Goal: Transaction & Acquisition: Purchase product/service

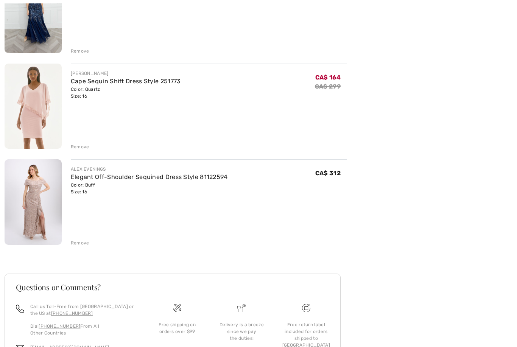
scroll to position [932, 0]
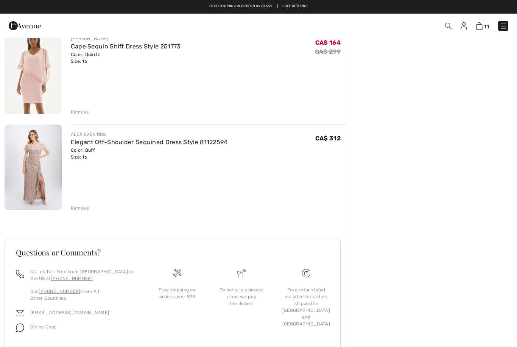
click at [76, 205] on div "Remove" at bounding box center [80, 208] width 19 height 7
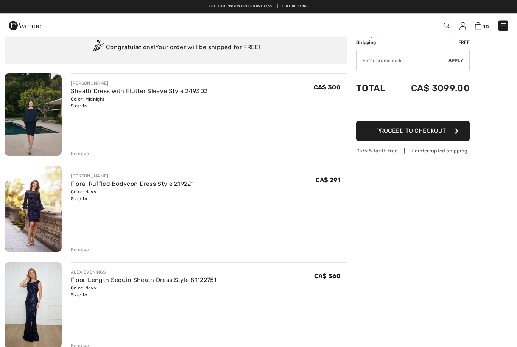
scroll to position [0, 0]
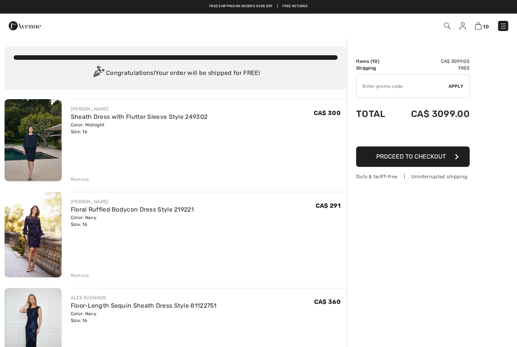
click at [28, 27] on img at bounding box center [25, 25] width 32 height 15
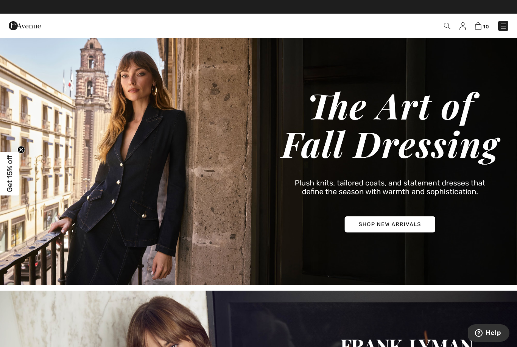
click at [447, 29] on img at bounding box center [447, 26] width 6 height 6
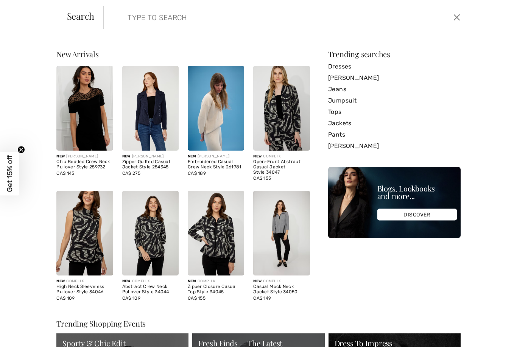
click at [143, 17] on input "search" at bounding box center [245, 17] width 247 height 23
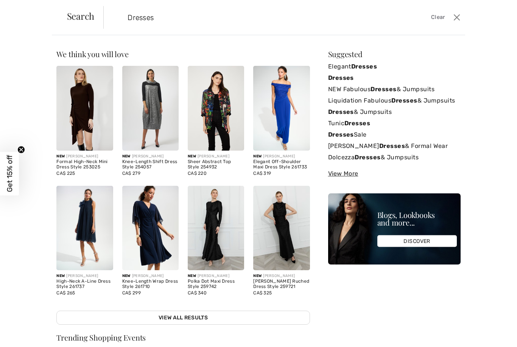
type input "Dresses"
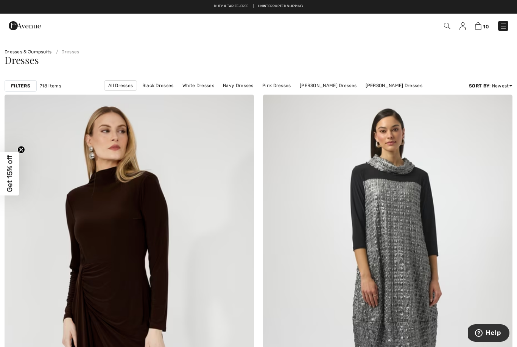
click at [104, 82] on link "All Dresses" at bounding box center [120, 85] width 33 height 11
checkbox input "true"
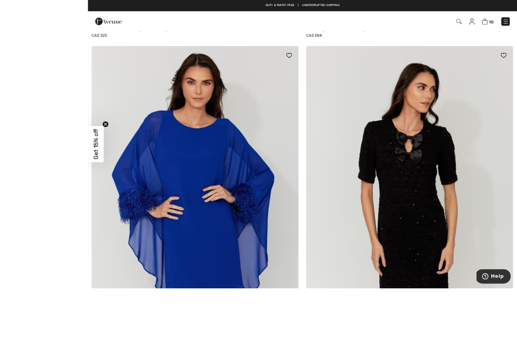
scroll to position [3413, 0]
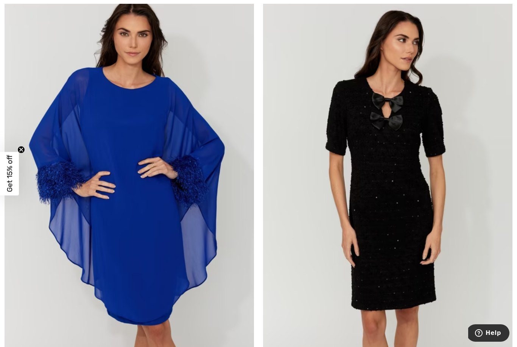
click at [187, 253] on img at bounding box center [129, 177] width 249 height 374
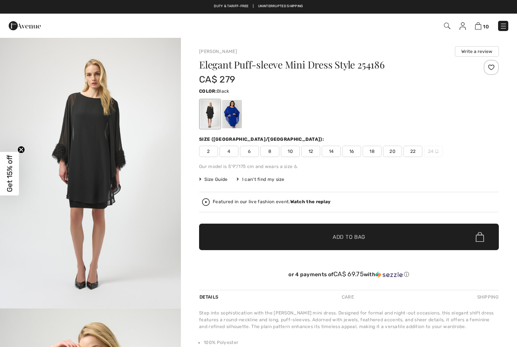
checkbox input "true"
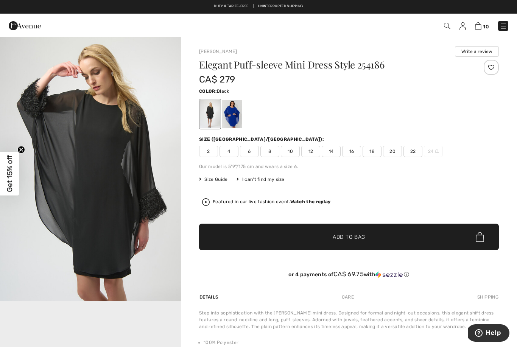
scroll to position [320, 0]
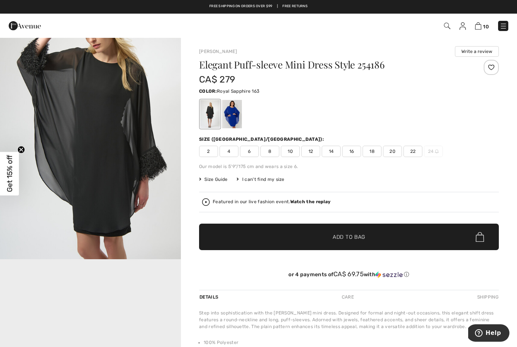
click at [236, 115] on div at bounding box center [232, 114] width 20 height 28
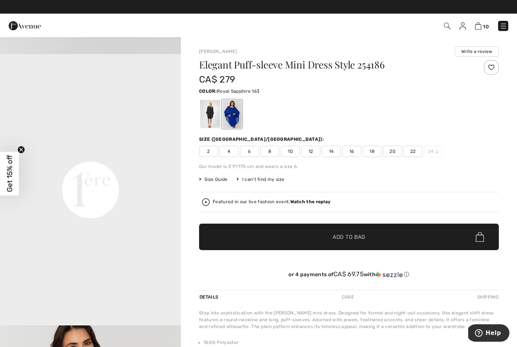
scroll to position [526, 0]
click at [232, 113] on div at bounding box center [232, 114] width 20 height 28
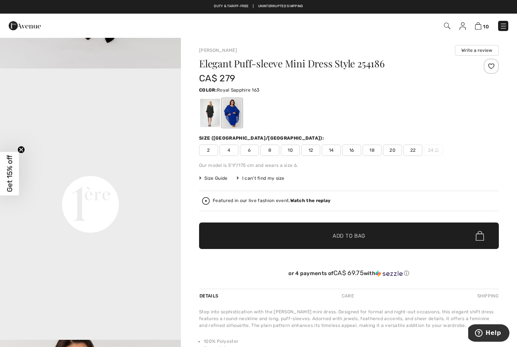
scroll to position [0, 0]
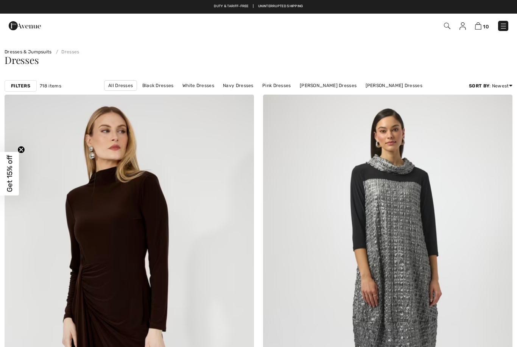
checkbox input "true"
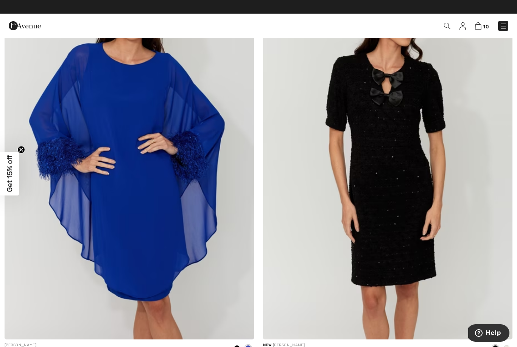
click at [159, 266] on img at bounding box center [129, 153] width 249 height 374
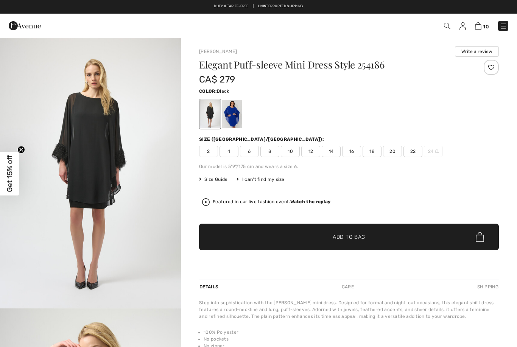
checkbox input "true"
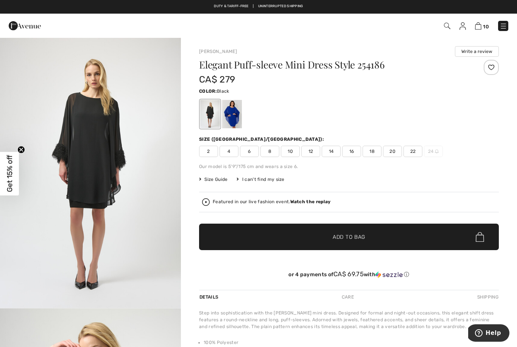
click at [350, 152] on span "16" at bounding box center [351, 151] width 19 height 11
click at [353, 238] on span "Add to Bag" at bounding box center [348, 237] width 33 height 8
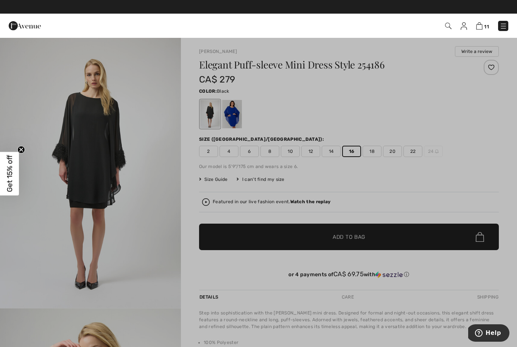
click at [39, 216] on div at bounding box center [258, 173] width 517 height 347
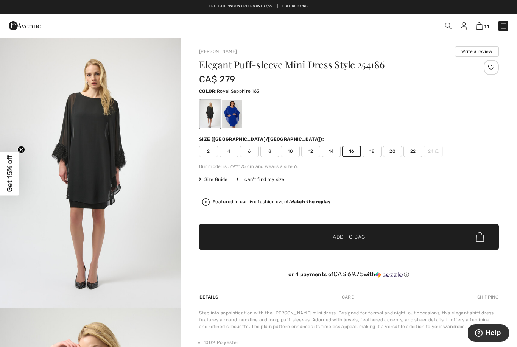
click at [232, 117] on div at bounding box center [232, 114] width 20 height 28
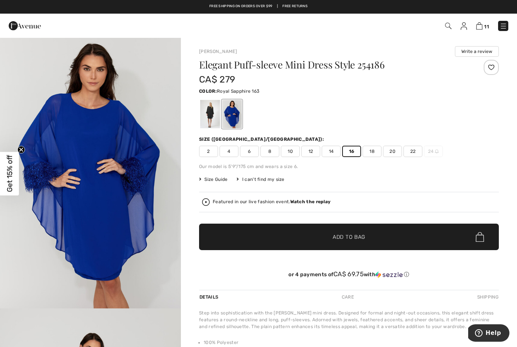
click at [357, 241] on span "✔ Added to Bag Add to Bag" at bounding box center [349, 237] width 300 height 26
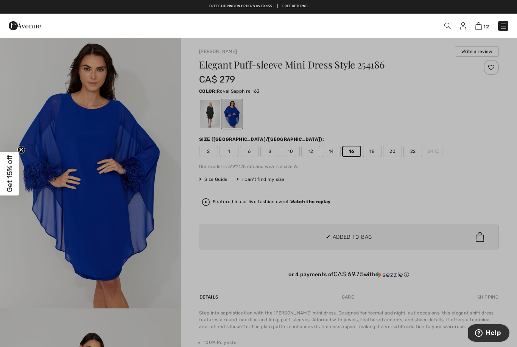
click at [25, 225] on div at bounding box center [258, 173] width 517 height 347
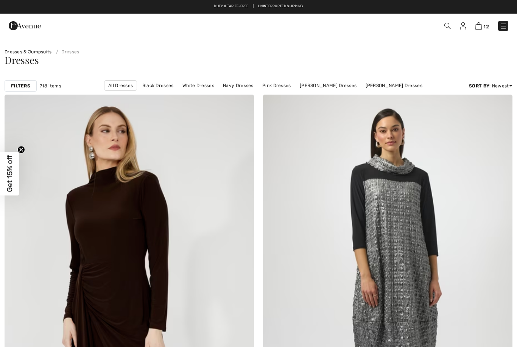
checkbox input "true"
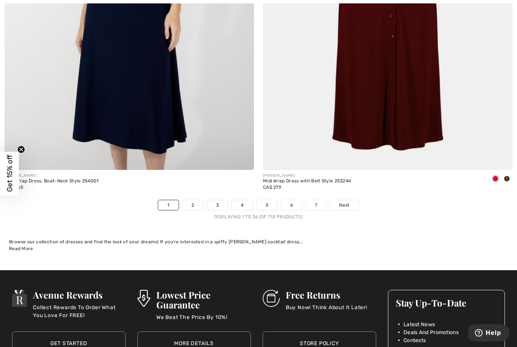
scroll to position [7339, 0]
click at [351, 203] on link "Next" at bounding box center [344, 205] width 28 height 10
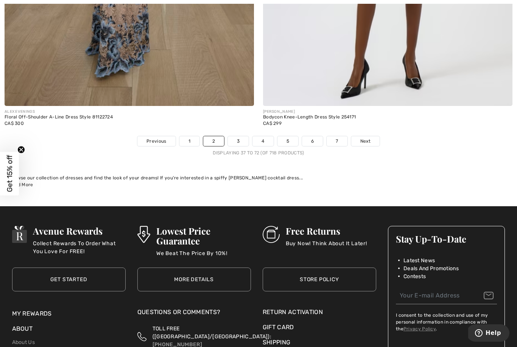
scroll to position [7414, 0]
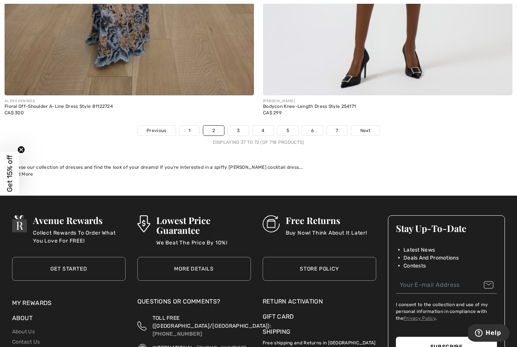
click at [366, 127] on span "Next" at bounding box center [365, 130] width 10 height 7
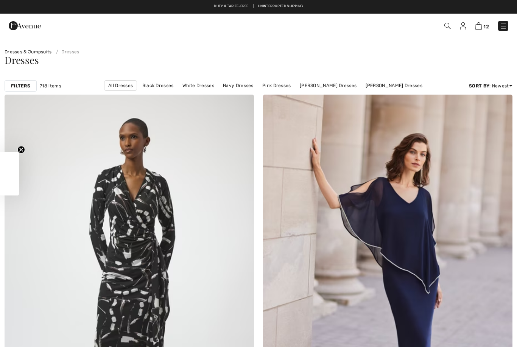
checkbox input "true"
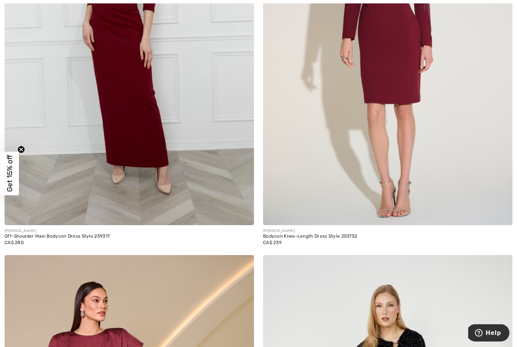
scroll to position [1050, 0]
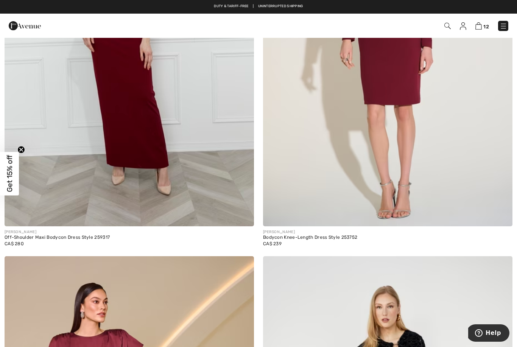
click at [146, 158] on img at bounding box center [129, 39] width 249 height 374
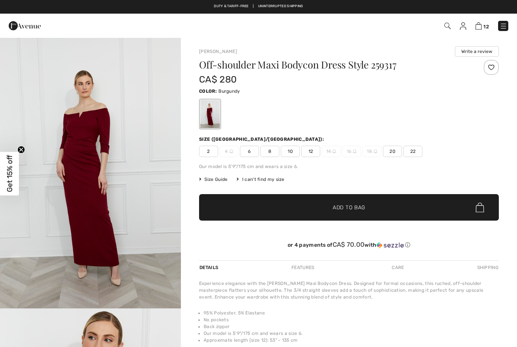
checkbox input "true"
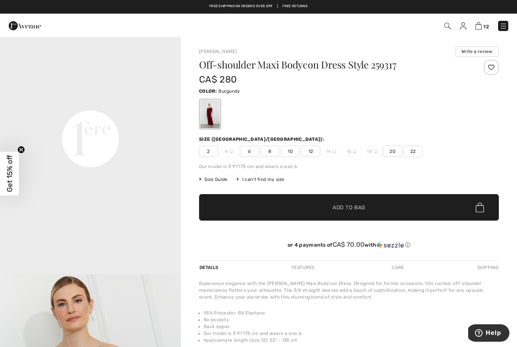
scroll to position [576, 0]
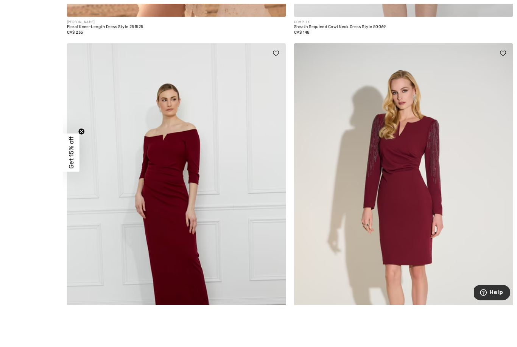
scroll to position [930, 0]
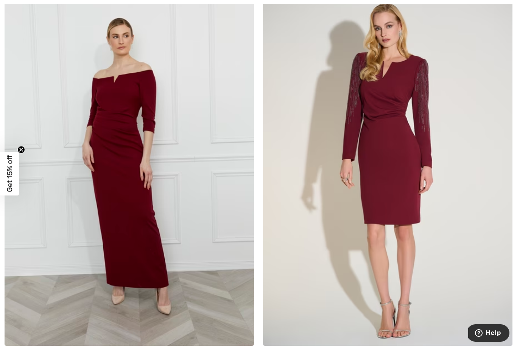
click at [137, 221] on img at bounding box center [129, 159] width 249 height 374
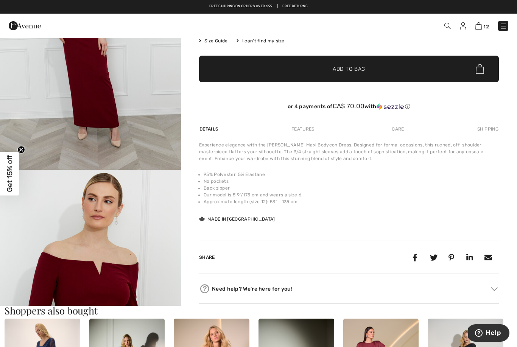
scroll to position [135, 0]
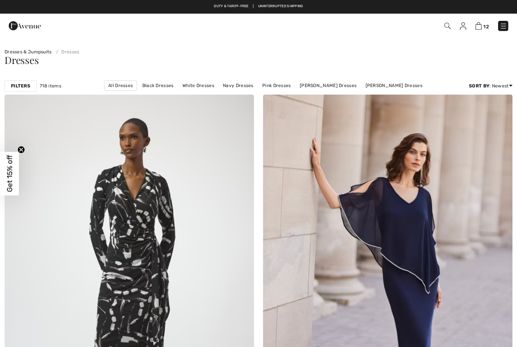
scroll to position [954, 0]
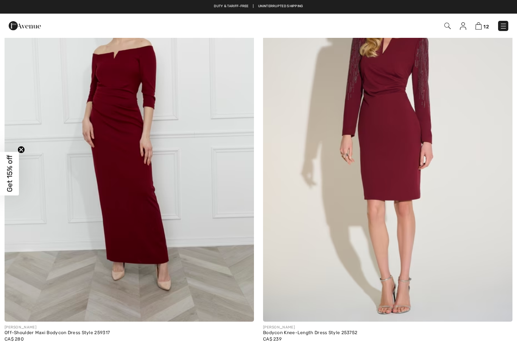
checkbox input "true"
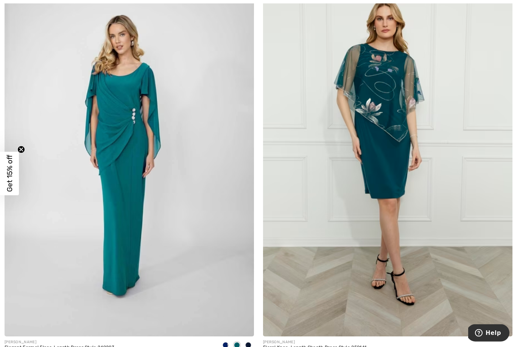
scroll to position [6366, 0]
click at [56, 254] on img at bounding box center [129, 149] width 249 height 374
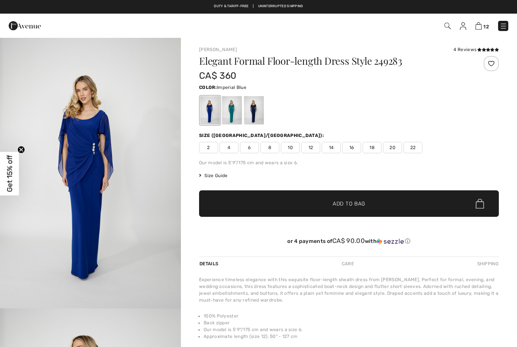
checkbox input "true"
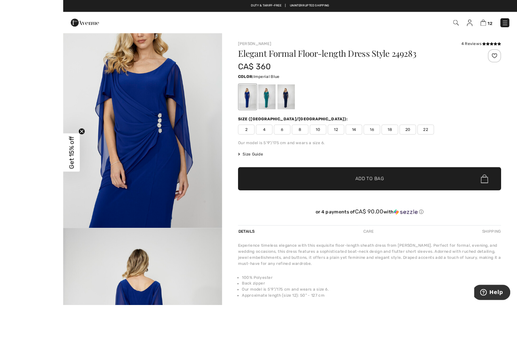
scroll to position [23, 0]
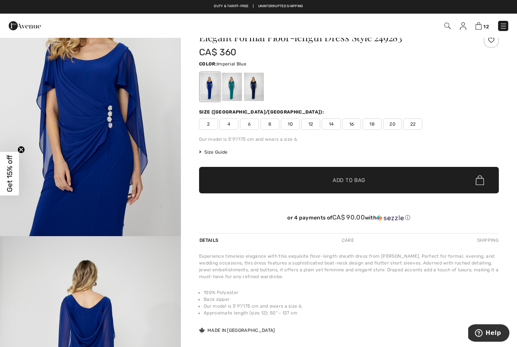
click at [350, 125] on span "16" at bounding box center [351, 123] width 19 height 11
click at [353, 180] on span "Add to Bag" at bounding box center [348, 180] width 33 height 8
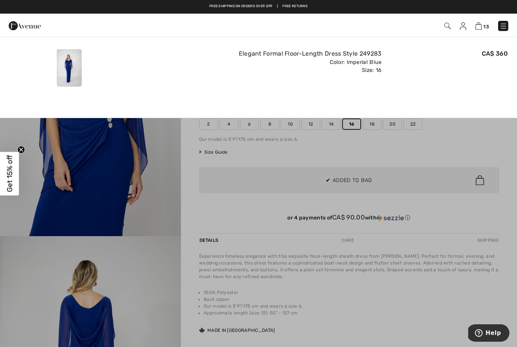
scroll to position [0, 0]
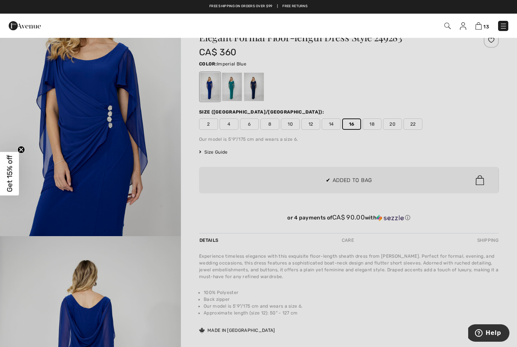
click at [26, 260] on div at bounding box center [258, 173] width 517 height 347
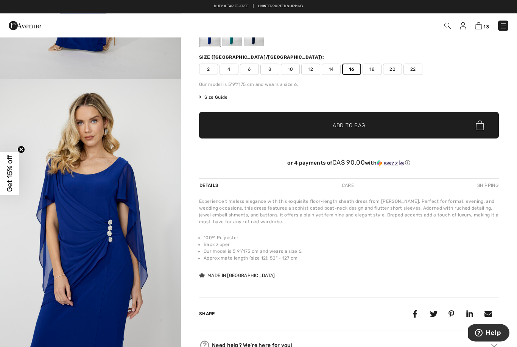
scroll to position [422, 0]
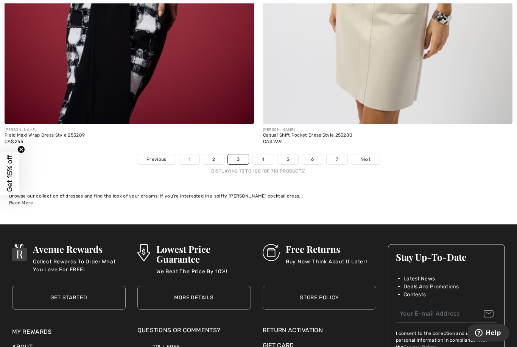
scroll to position [7385, 0]
click at [368, 156] on span "Next" at bounding box center [365, 159] width 10 height 7
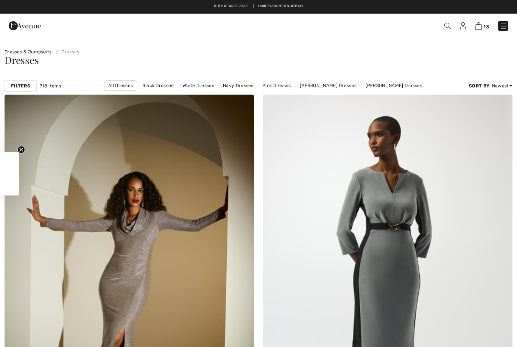
checkbox input "true"
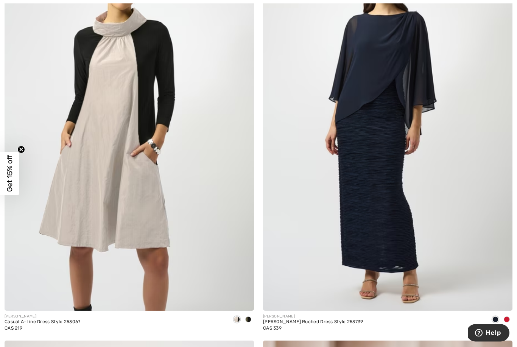
scroll to position [3466, 0]
click at [397, 246] on img at bounding box center [387, 124] width 249 height 374
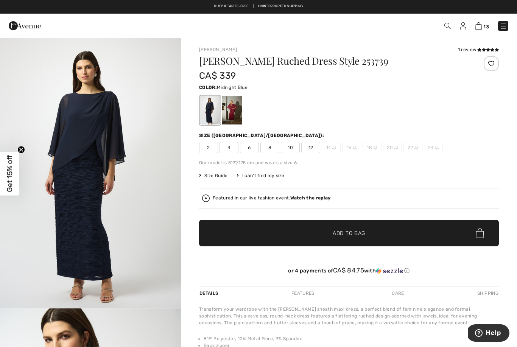
click at [236, 117] on div at bounding box center [232, 110] width 20 height 28
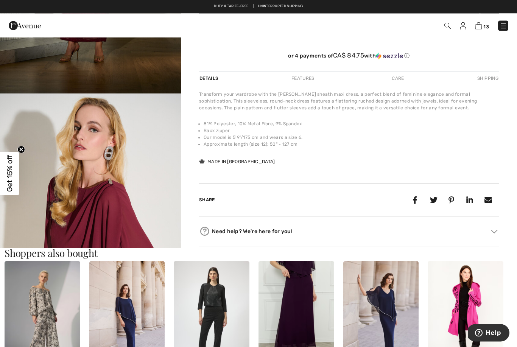
scroll to position [215, 0]
click at [124, 217] on img "2 / 5" at bounding box center [90, 228] width 181 height 271
click at [146, 202] on img "2 / 5" at bounding box center [90, 228] width 181 height 271
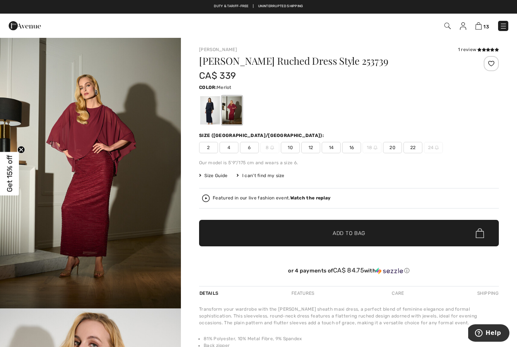
click at [204, 109] on div at bounding box center [210, 110] width 20 height 28
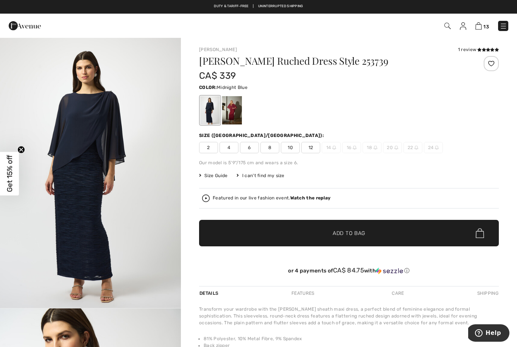
click at [235, 117] on div at bounding box center [232, 110] width 20 height 28
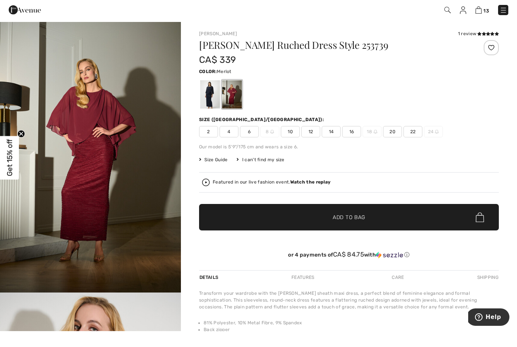
scroll to position [16, 0]
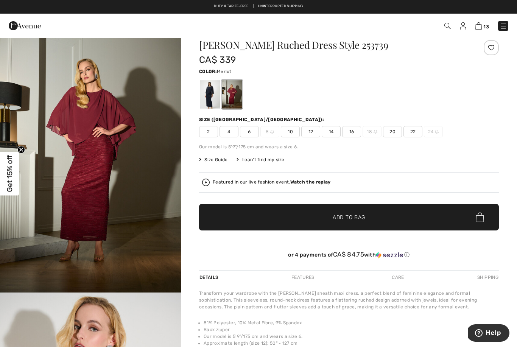
click at [106, 203] on img "1 / 5" at bounding box center [90, 156] width 181 height 271
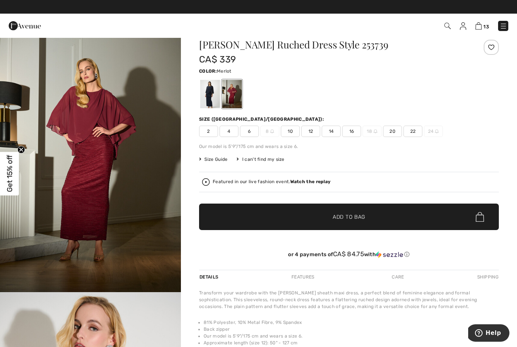
click at [353, 132] on span "16" at bounding box center [351, 131] width 19 height 11
click at [348, 214] on span "Add to Bag" at bounding box center [348, 217] width 33 height 8
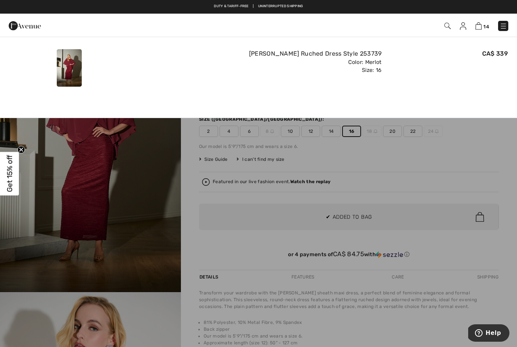
scroll to position [0, 0]
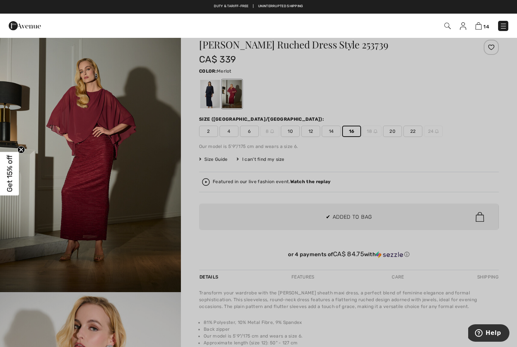
click at [28, 237] on div at bounding box center [258, 173] width 517 height 347
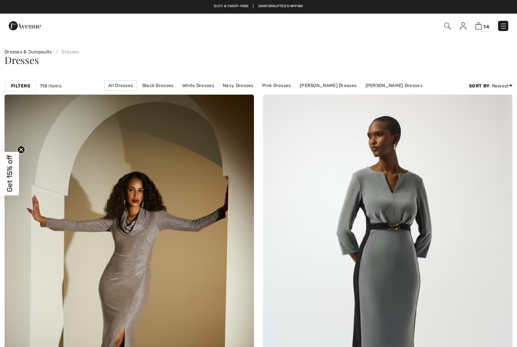
scroll to position [3491, 0]
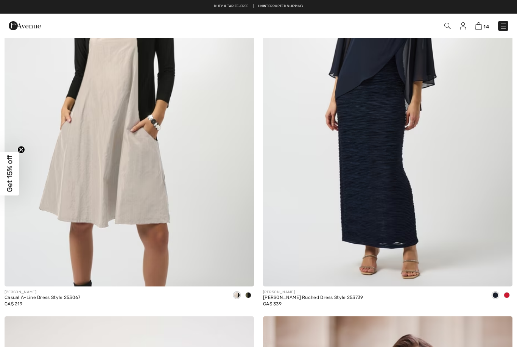
checkbox input "true"
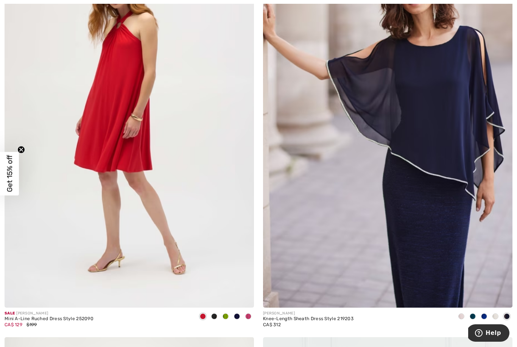
scroll to position [3874, 0]
click at [478, 253] on img at bounding box center [387, 120] width 249 height 374
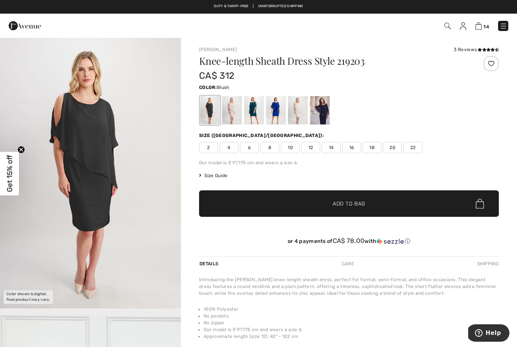
click at [232, 114] on div at bounding box center [232, 110] width 20 height 28
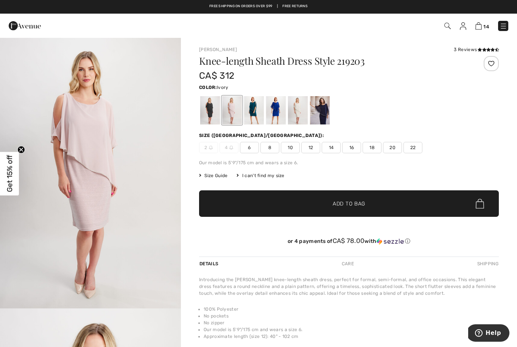
click at [298, 109] on div at bounding box center [298, 110] width 20 height 28
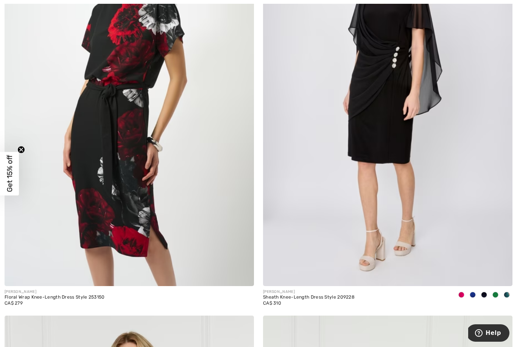
scroll to position [6038, 0]
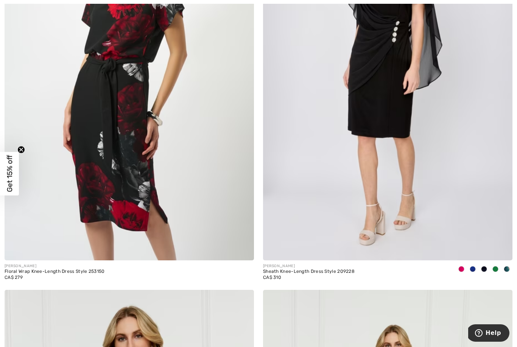
click at [402, 226] on img at bounding box center [387, 73] width 249 height 374
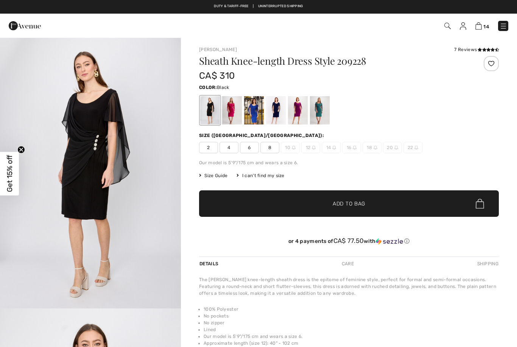
checkbox input "true"
click at [300, 109] on div at bounding box center [298, 110] width 20 height 28
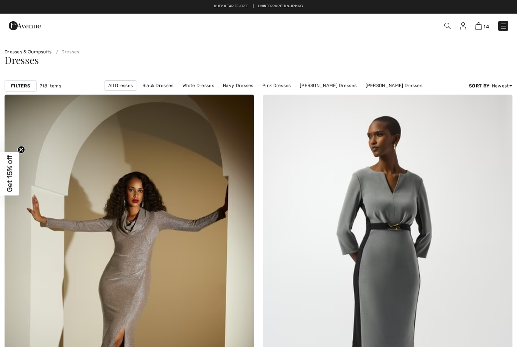
checkbox input "true"
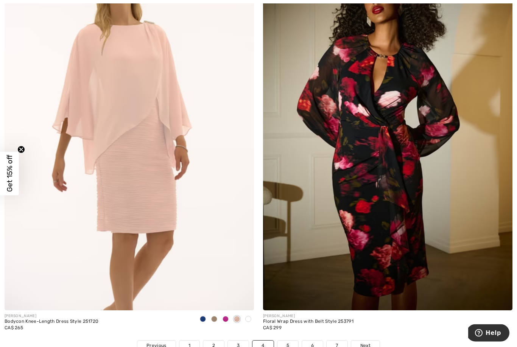
scroll to position [7199, 0]
click at [152, 224] on img at bounding box center [129, 123] width 249 height 374
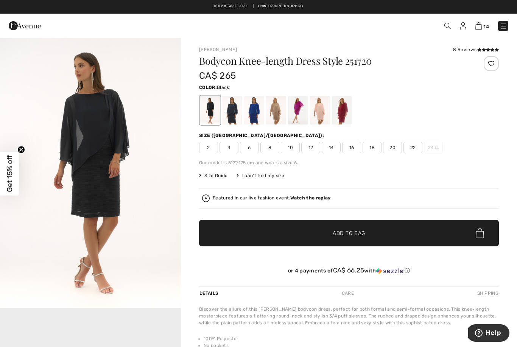
click at [324, 110] on div at bounding box center [320, 110] width 20 height 28
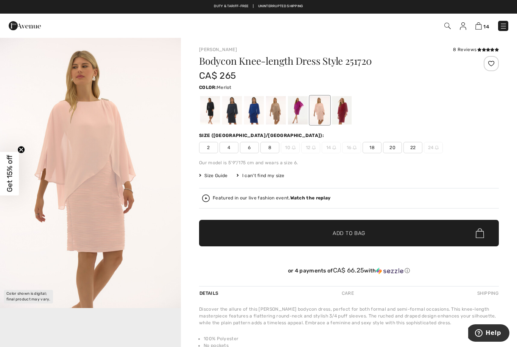
click at [341, 115] on div at bounding box center [342, 110] width 20 height 28
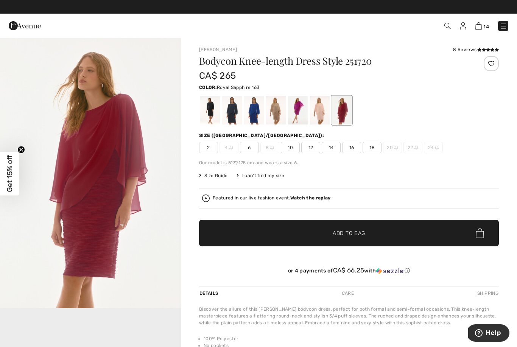
click at [249, 114] on div at bounding box center [254, 110] width 20 height 28
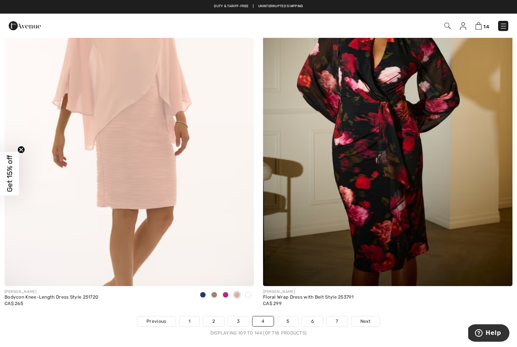
click at [290, 316] on link "5" at bounding box center [287, 321] width 21 height 10
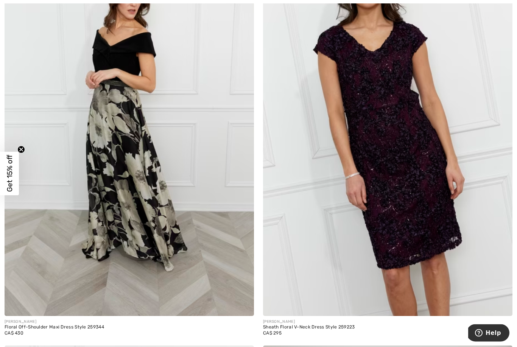
scroll to position [5982, 0]
click at [398, 245] on img at bounding box center [387, 129] width 249 height 374
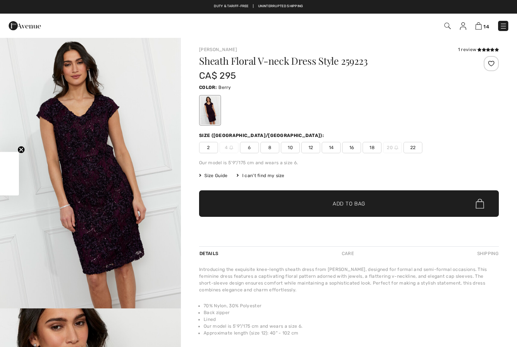
checkbox input "true"
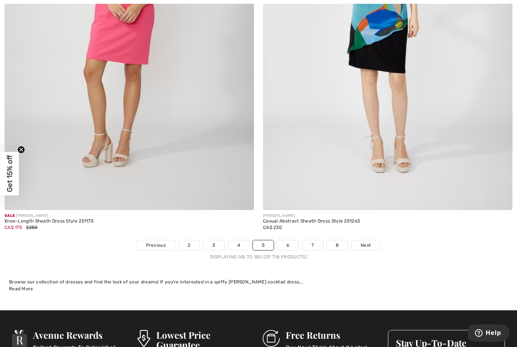
scroll to position [7317, 0]
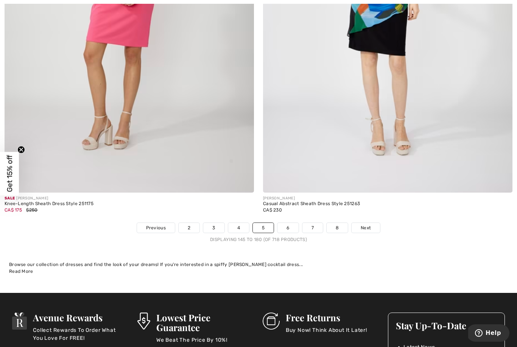
click at [365, 224] on span "Next" at bounding box center [365, 227] width 10 height 7
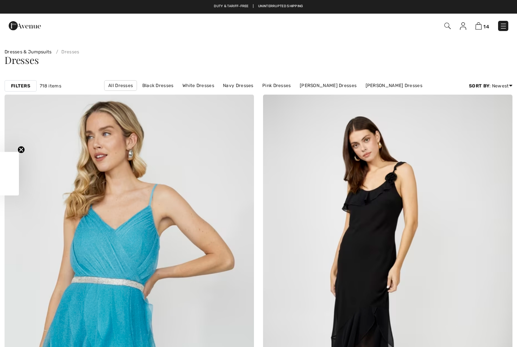
checkbox input "true"
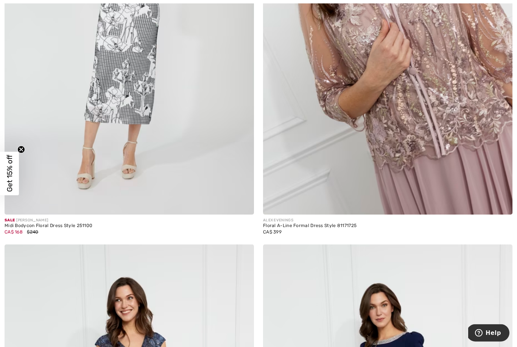
scroll to position [3161, 0]
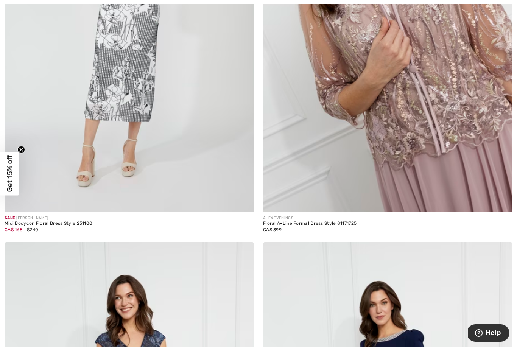
click at [407, 149] on img at bounding box center [387, 25] width 249 height 374
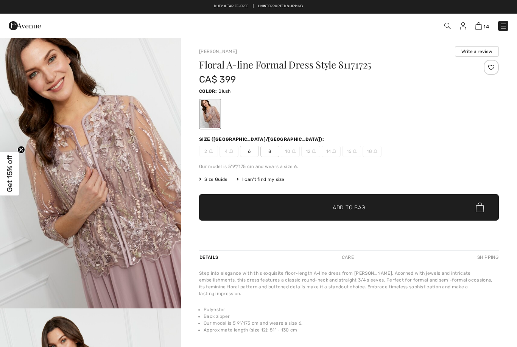
checkbox input "true"
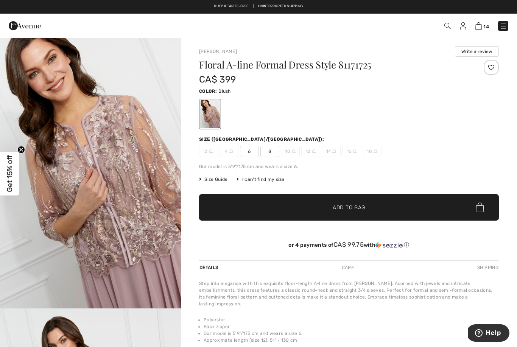
click at [376, 238] on div "or 4 payments of CA$ 99.75 with ⓘ" at bounding box center [349, 246] width 300 height 28
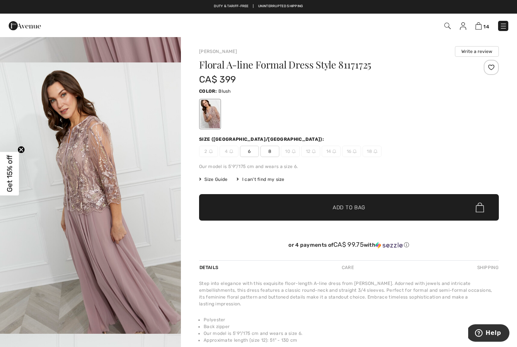
scroll to position [261, 0]
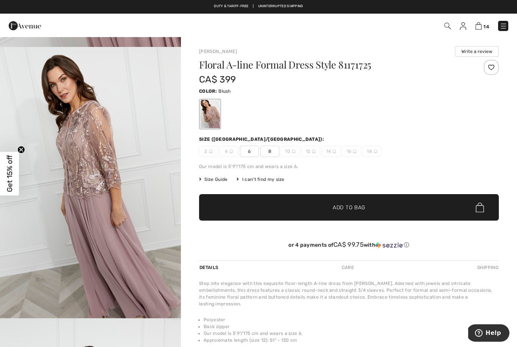
click at [127, 252] on img "2 / 4" at bounding box center [90, 182] width 181 height 271
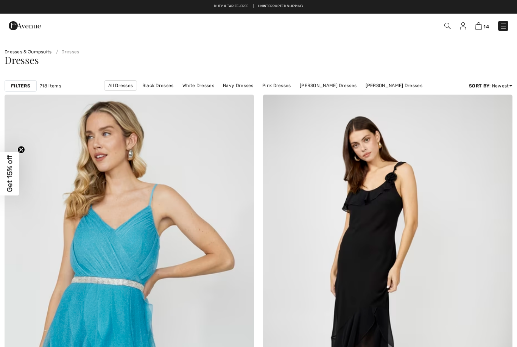
scroll to position [3185, 0]
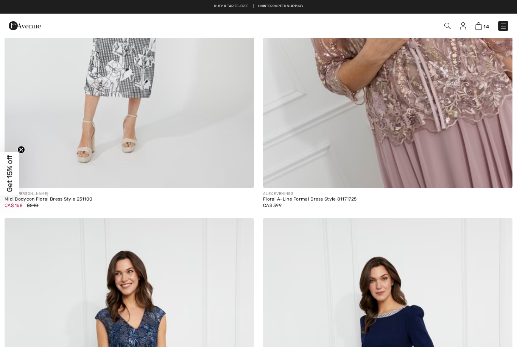
checkbox input "true"
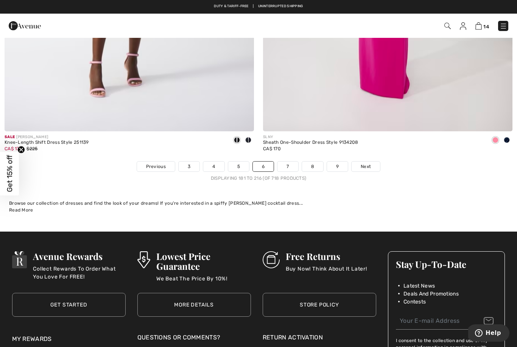
scroll to position [7377, 0]
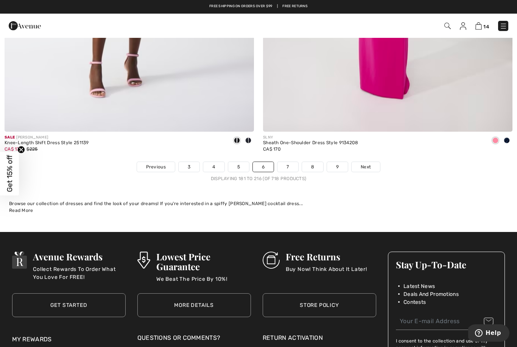
click at [366, 163] on span "Next" at bounding box center [365, 166] width 10 height 7
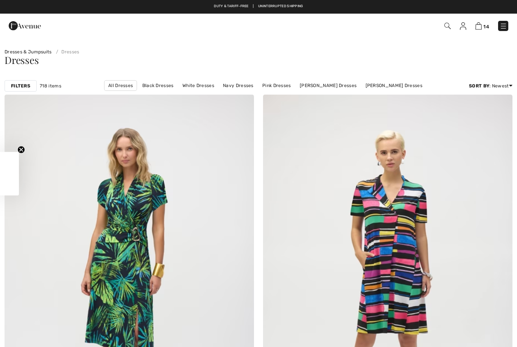
checkbox input "true"
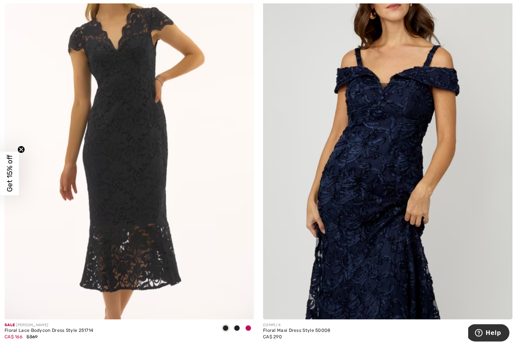
scroll to position [3464, 0]
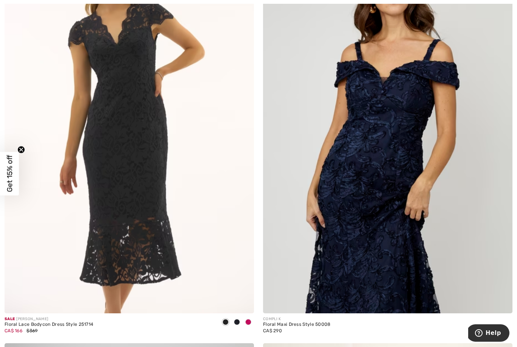
click at [399, 264] on img at bounding box center [387, 126] width 249 height 374
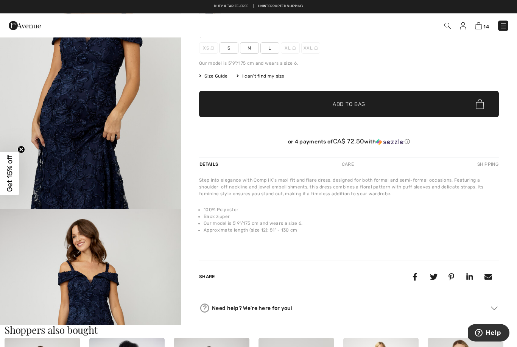
click at [84, 154] on img "1 / 4" at bounding box center [90, 73] width 181 height 271
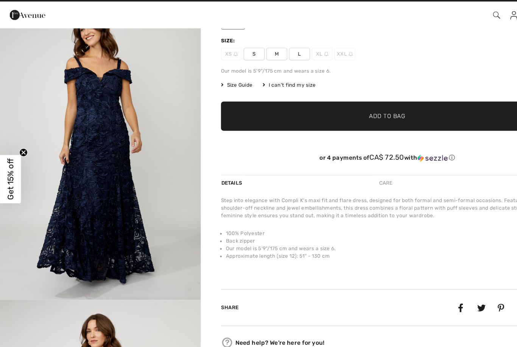
scroll to position [91, 0]
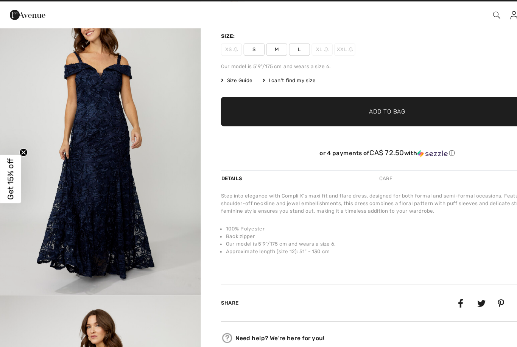
click at [157, 161] on img "2 / 4" at bounding box center [90, 142] width 181 height 271
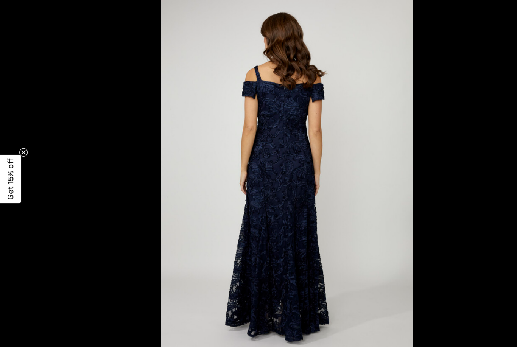
click at [21, 146] on circle "Close teaser" at bounding box center [21, 149] width 7 height 7
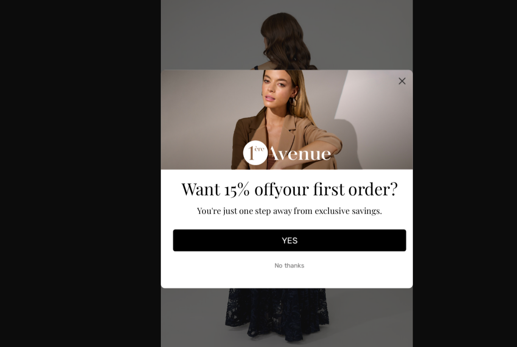
click at [358, 79] on circle "Close dialog" at bounding box center [362, 85] width 12 height 12
click at [357, 79] on icon "Close dialog" at bounding box center [362, 85] width 13 height 13
click at [261, 242] on button "No thanks" at bounding box center [261, 251] width 210 height 19
click at [260, 242] on button "No thanks" at bounding box center [261, 251] width 210 height 19
click at [362, 79] on circle "Close dialog" at bounding box center [362, 85] width 12 height 12
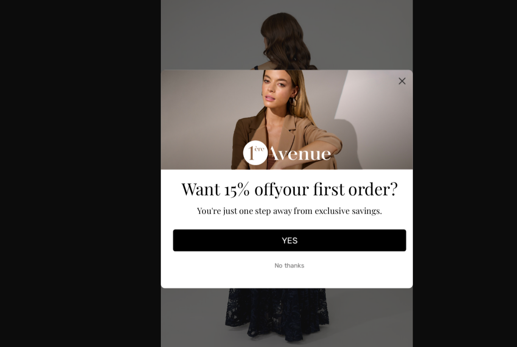
click at [363, 79] on circle "Close dialog" at bounding box center [362, 85] width 12 height 12
click at [263, 242] on button "No thanks" at bounding box center [261, 251] width 210 height 19
click at [363, 79] on circle "Close dialog" at bounding box center [362, 85] width 12 height 12
click at [360, 79] on circle "Close dialog" at bounding box center [362, 85] width 12 height 12
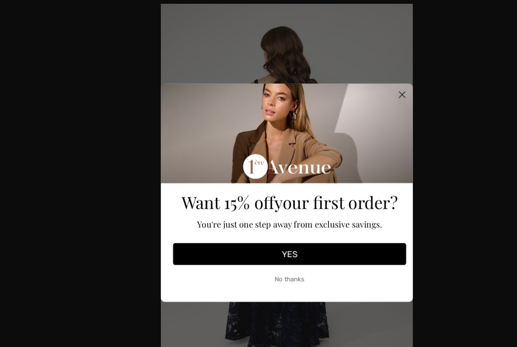
click at [362, 85] on icon "Close dialog" at bounding box center [362, 84] width 5 height 5
click at [440, 216] on div "Close dialog Want 15% off your first order? You're just one step away from excl…" at bounding box center [258, 173] width 517 height 347
click at [438, 212] on div "Close dialog Want 15% off your first order? You're just one step away from excl…" at bounding box center [258, 173] width 517 height 347
click at [443, 202] on div "Close dialog Want 15% off your first order? You're just one step away from excl…" at bounding box center [258, 173] width 517 height 347
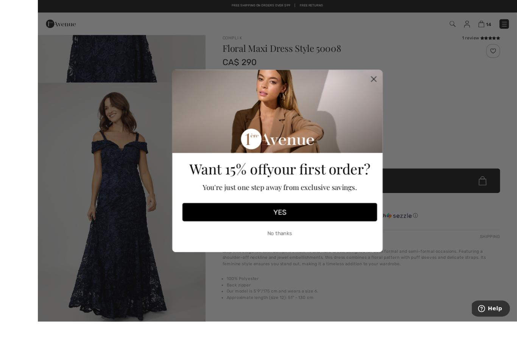
scroll to position [14, 0]
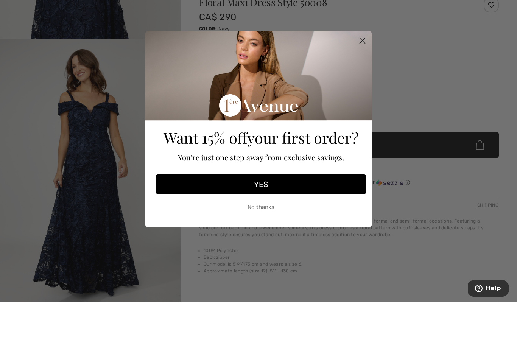
click at [366, 84] on div "Want 15% off your first order? You're just one step away from exclusive savings." at bounding box center [261, 146] width 214 height 137
click at [262, 254] on div "Close dialog Want 15% off your first order? You're just one step away from excl…" at bounding box center [258, 173] width 517 height 347
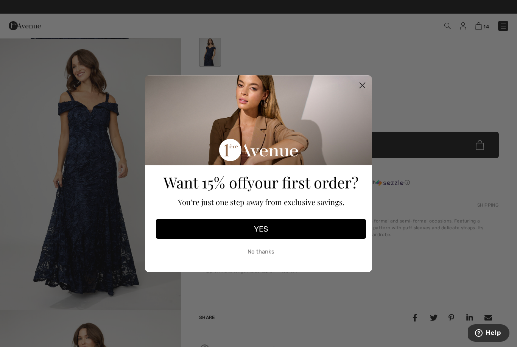
click at [359, 84] on circle "Close dialog" at bounding box center [362, 85] width 12 height 12
click at [356, 79] on icon "Close dialog" at bounding box center [362, 85] width 13 height 13
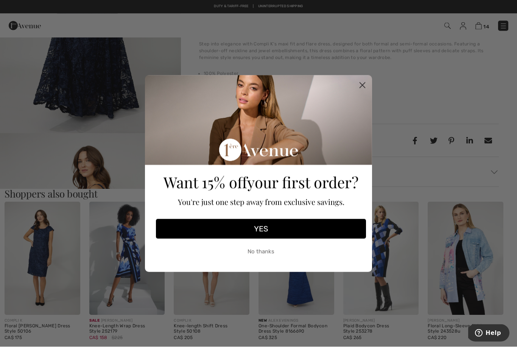
scroll to position [296, 0]
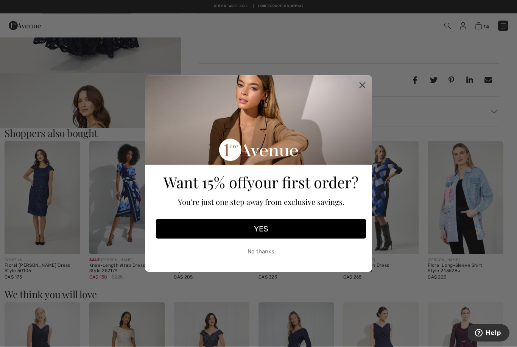
click at [258, 239] on button "YES" at bounding box center [261, 229] width 210 height 20
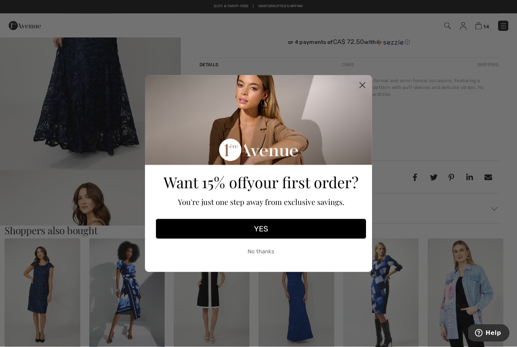
scroll to position [150, 0]
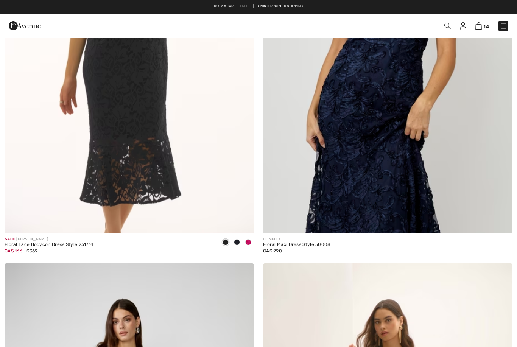
scroll to position [3543, 0]
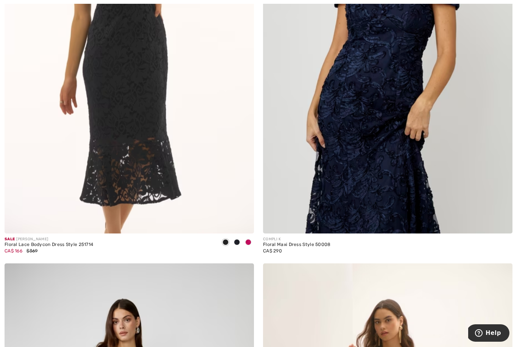
click at [395, 186] on img at bounding box center [387, 47] width 249 height 374
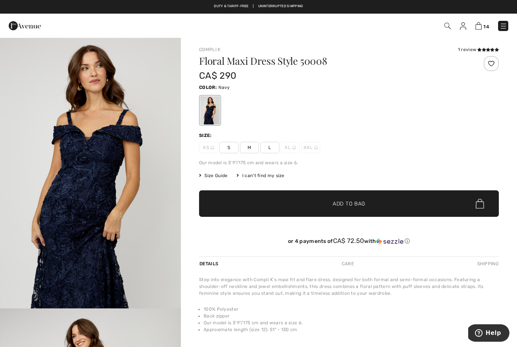
click at [51, 232] on img "1 / 4" at bounding box center [90, 172] width 181 height 271
click at [269, 144] on span "L" at bounding box center [269, 147] width 19 height 11
click at [351, 206] on span "Add to Bag" at bounding box center [348, 204] width 33 height 8
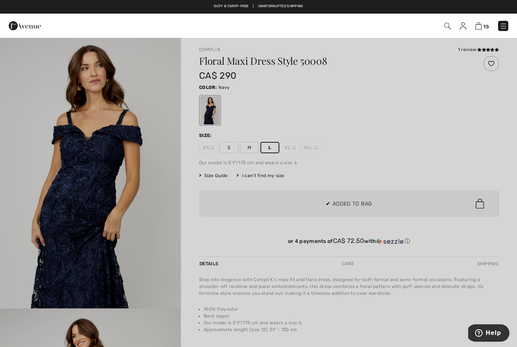
click at [12, 210] on div at bounding box center [258, 173] width 517 height 347
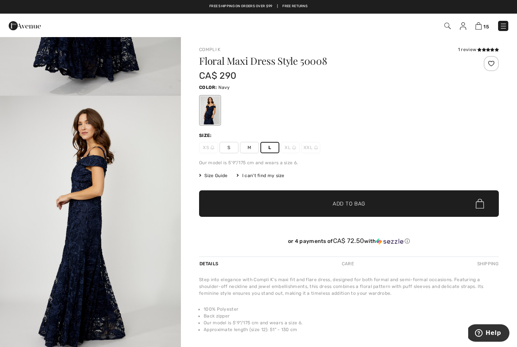
scroll to position [483, 0]
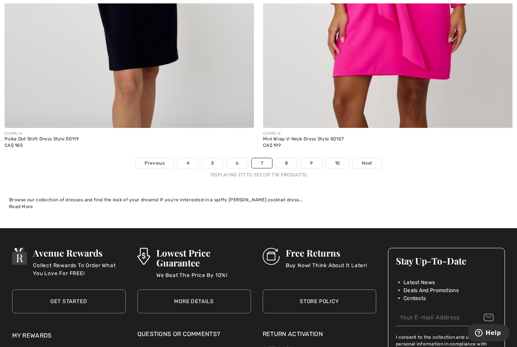
scroll to position [7381, 0]
click at [365, 160] on span "Next" at bounding box center [367, 163] width 10 height 7
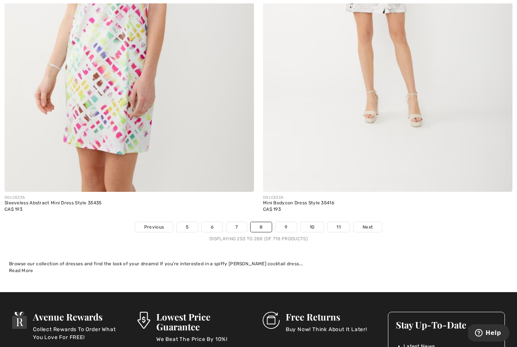
scroll to position [7341, 0]
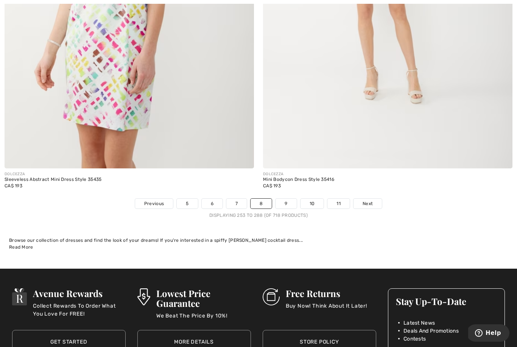
click at [365, 200] on span "Next" at bounding box center [367, 203] width 10 height 7
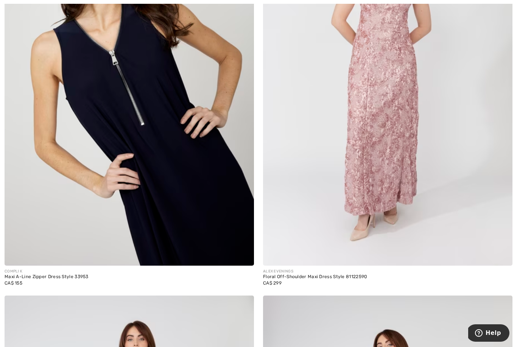
scroll to position [1028, 0]
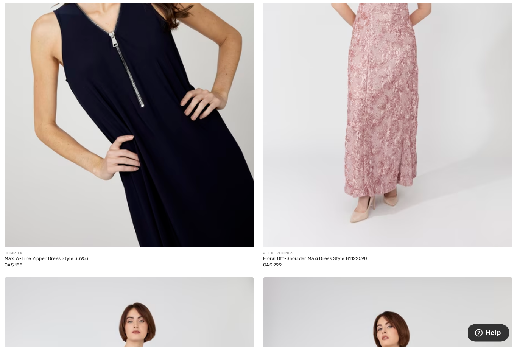
click at [350, 257] on div "Floral Off-Shoulder Maxi Dress Style 81122590" at bounding box center [315, 258] width 104 height 5
click at [405, 179] on img at bounding box center [387, 61] width 249 height 374
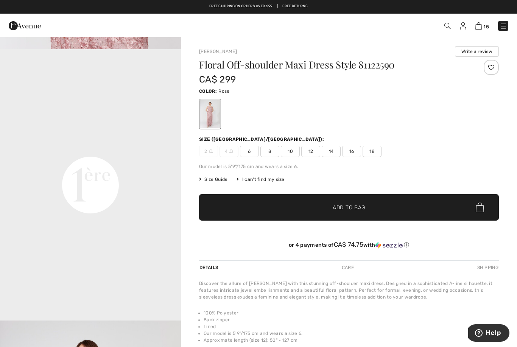
scroll to position [530, 0]
click at [351, 154] on span "16" at bounding box center [351, 151] width 19 height 11
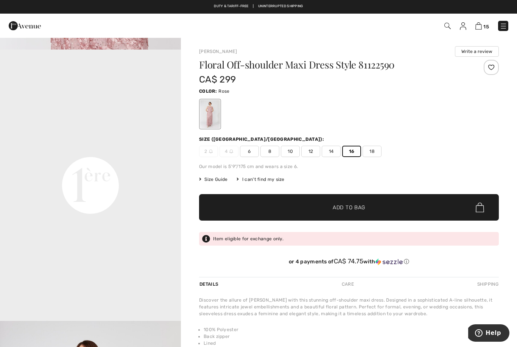
click at [354, 206] on span "Add to Bag" at bounding box center [348, 207] width 33 height 8
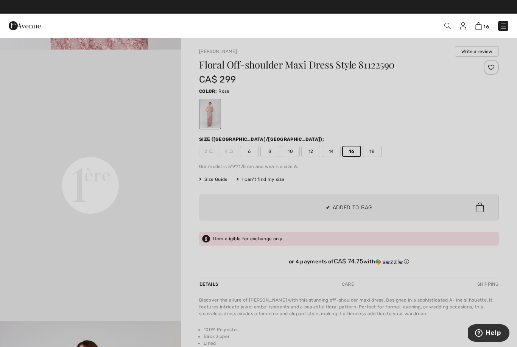
click at [30, 233] on div at bounding box center [258, 173] width 517 height 347
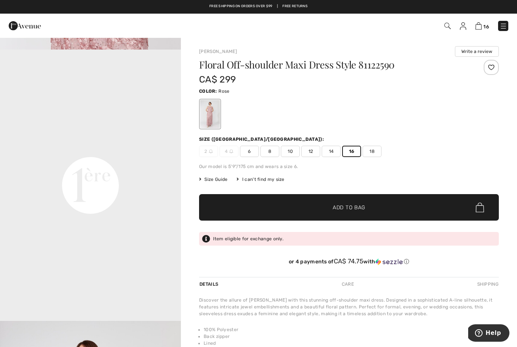
click at [357, 205] on span "Add to Bag" at bounding box center [348, 207] width 33 height 8
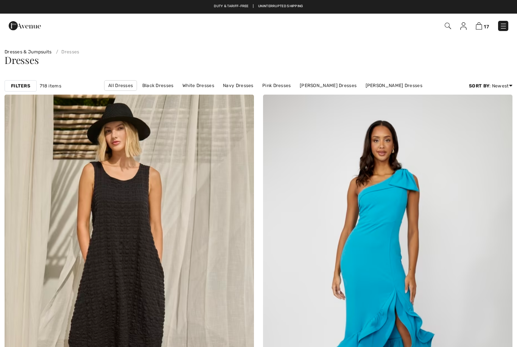
checkbox input "true"
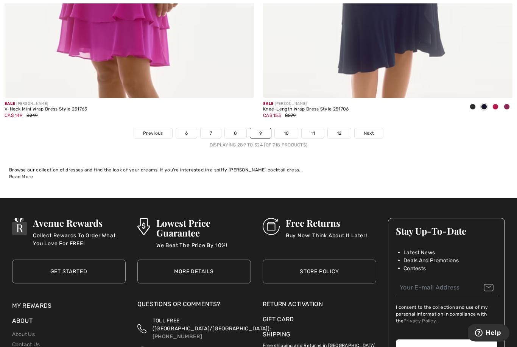
scroll to position [7411, 0]
click at [369, 130] on span "Next" at bounding box center [368, 133] width 10 height 7
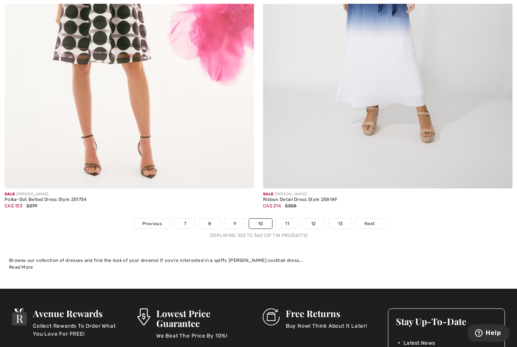
scroll to position [7332, 0]
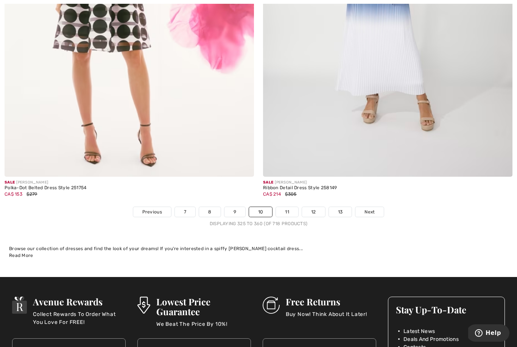
click at [376, 207] on link "Next" at bounding box center [369, 212] width 28 height 10
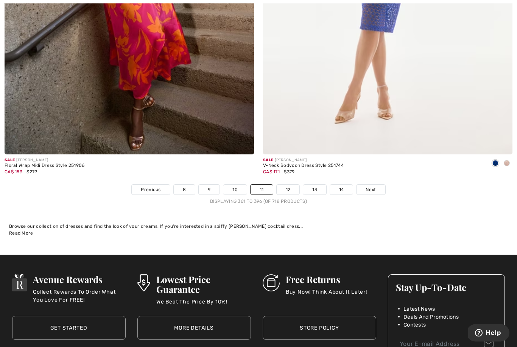
scroll to position [7355, 0]
click at [369, 186] on span "Next" at bounding box center [370, 189] width 10 height 7
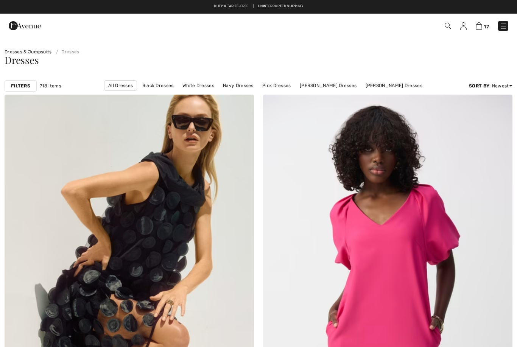
checkbox input "true"
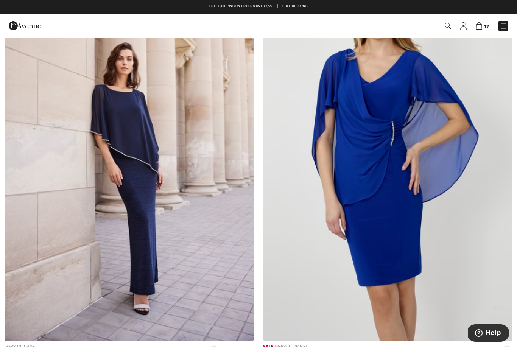
scroll to position [4648, 0]
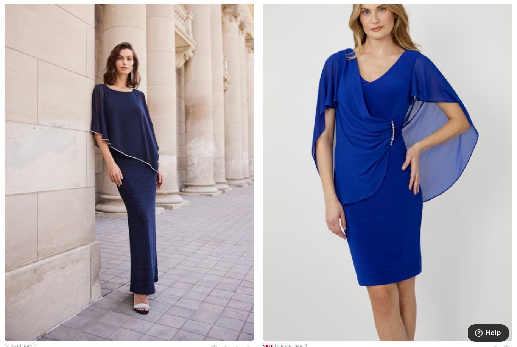
click at [401, 300] on img at bounding box center [387, 154] width 249 height 374
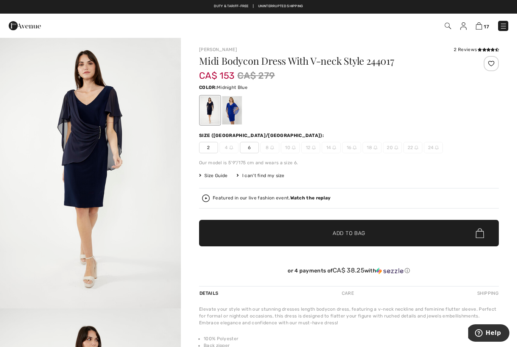
click at [208, 109] on div at bounding box center [210, 110] width 20 height 28
click at [210, 113] on div at bounding box center [210, 110] width 20 height 28
click at [238, 118] on div at bounding box center [232, 110] width 20 height 28
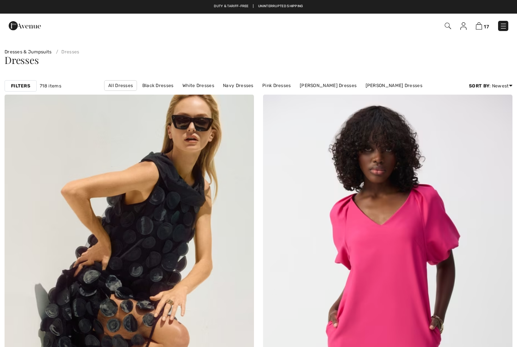
scroll to position [4672, 0]
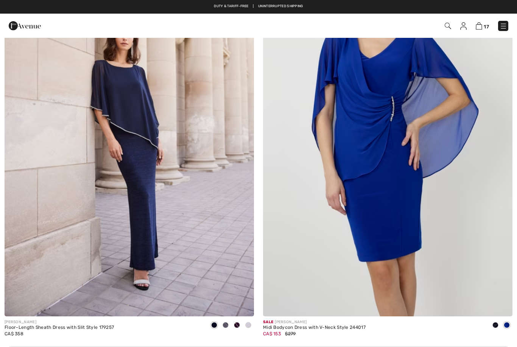
checkbox input "true"
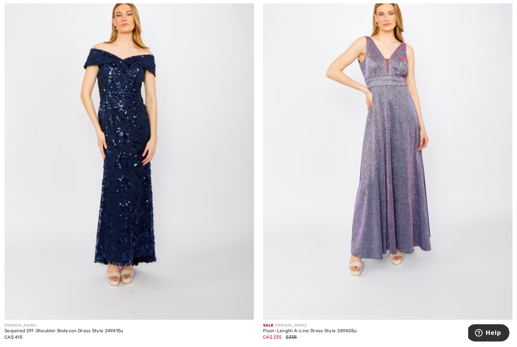
scroll to position [5171, 0]
click at [131, 232] on img at bounding box center [129, 133] width 249 height 374
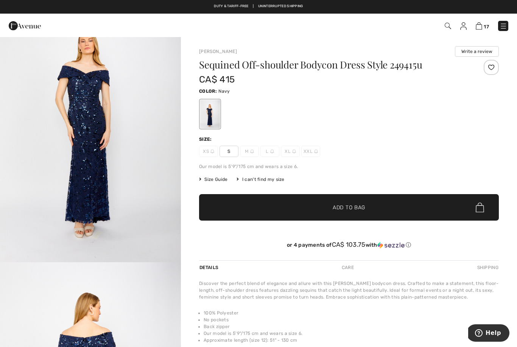
scroll to position [43, 0]
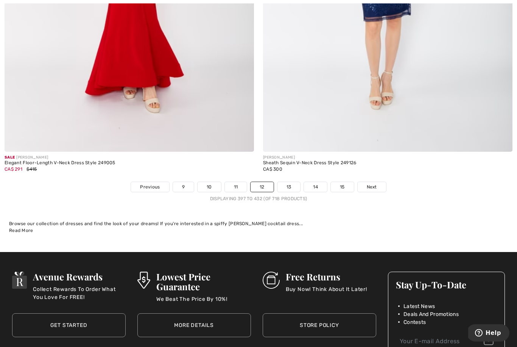
scroll to position [7364, 0]
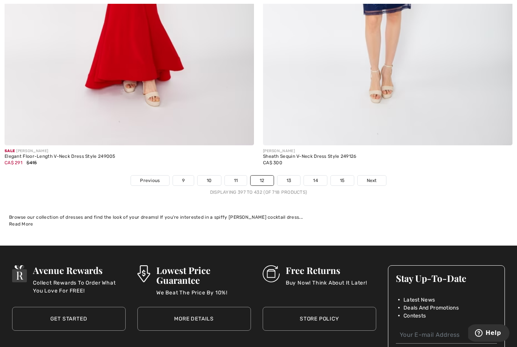
click at [373, 177] on span "Next" at bounding box center [372, 180] width 10 height 7
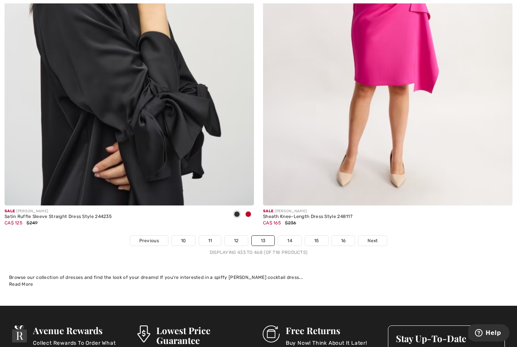
scroll to position [7304, 0]
click at [374, 239] on link "Next" at bounding box center [372, 241] width 28 height 10
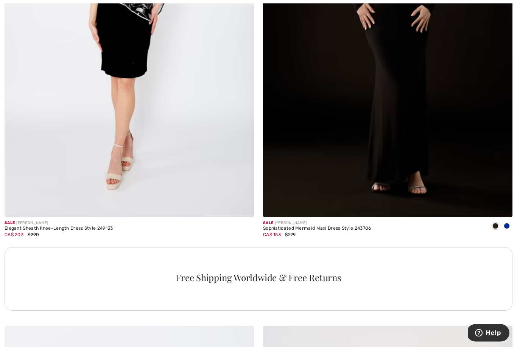
scroll to position [2270, 0]
click at [53, 231] on div "CA$ 203 $290" at bounding box center [59, 234] width 109 height 7
click at [38, 203] on img at bounding box center [129, 30] width 249 height 374
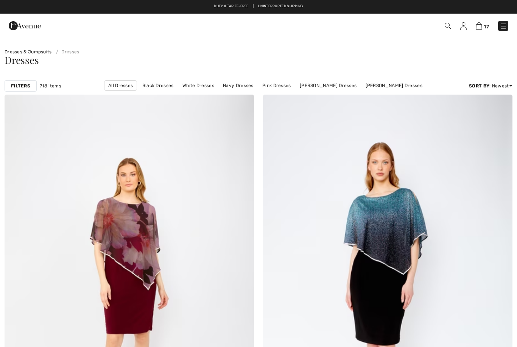
checkbox input "true"
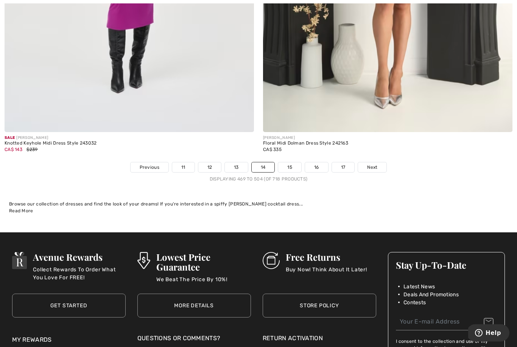
scroll to position [7377, 0]
click at [373, 164] on span "Next" at bounding box center [372, 167] width 10 height 7
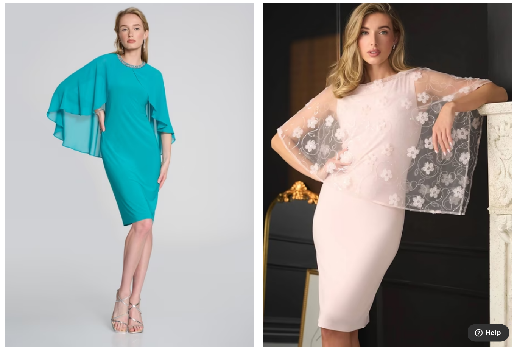
scroll to position [2125, 0]
click at [446, 239] on img at bounding box center [387, 175] width 249 height 374
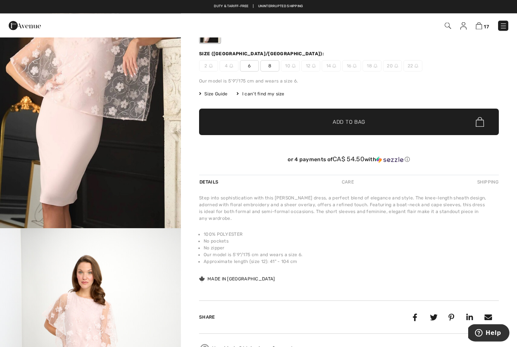
scroll to position [71, 0]
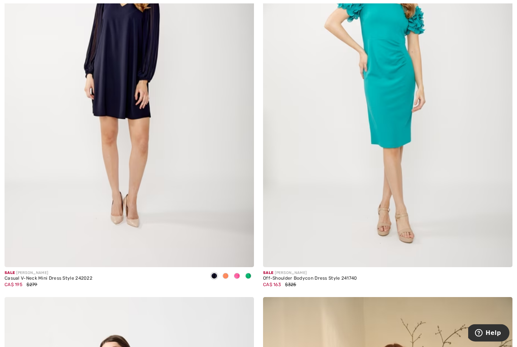
scroll to position [6849, 0]
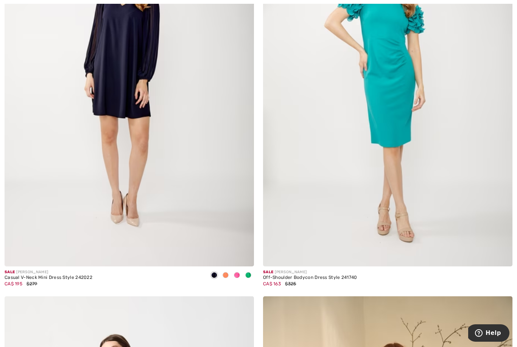
click at [2, 186] on div "Sale [PERSON_NAME] Casual V-Neck Mini Dress Style 242022 CA$ 195 $279" at bounding box center [129, 94] width 258 height 404
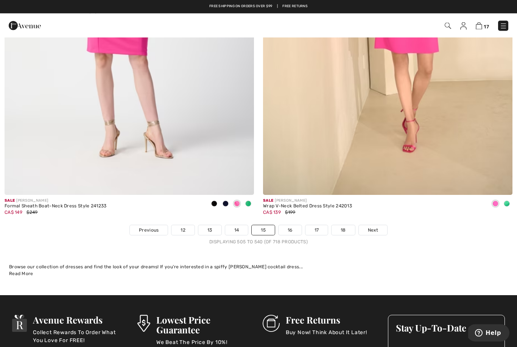
scroll to position [7324, 0]
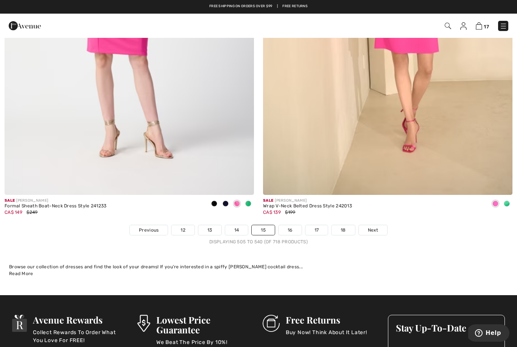
click at [373, 225] on link "Next" at bounding box center [373, 230] width 28 height 10
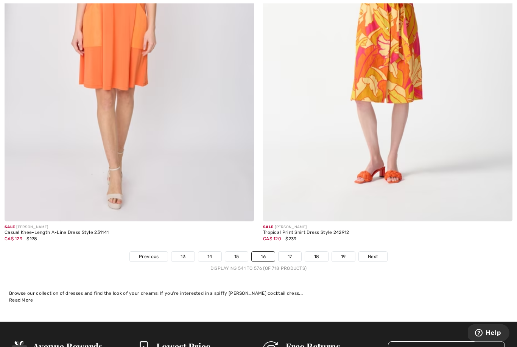
scroll to position [7288, 0]
click at [376, 253] on span "Next" at bounding box center [373, 256] width 10 height 7
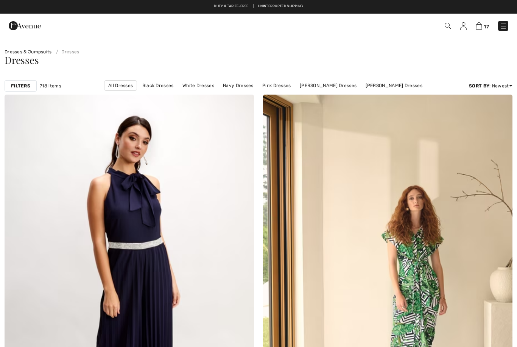
checkbox input "true"
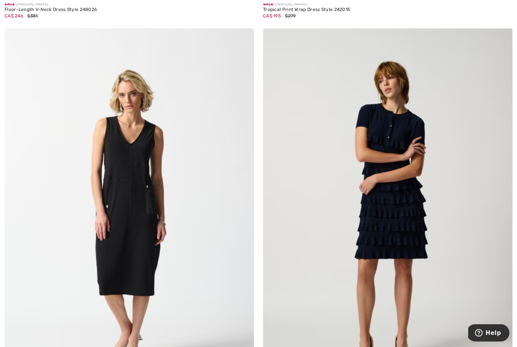
scroll to position [875, 0]
